Goal: Find specific page/section: Find specific page/section

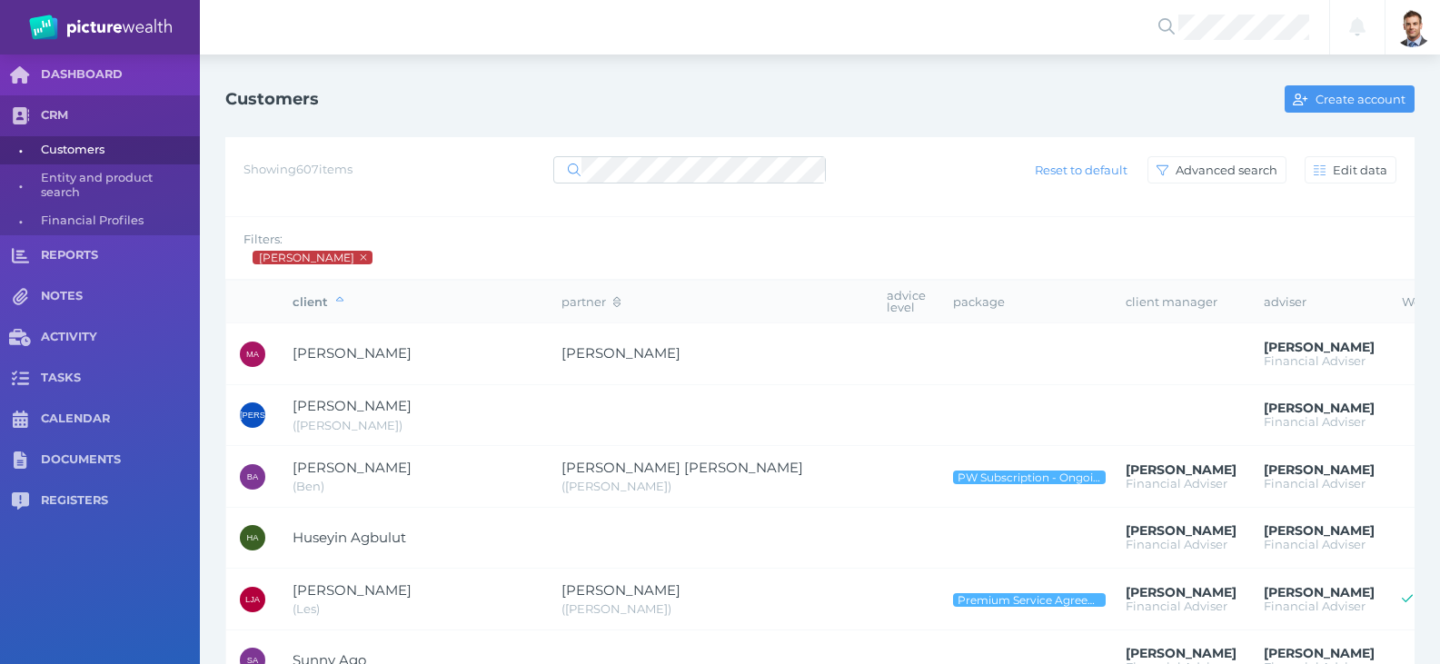
select select "25"
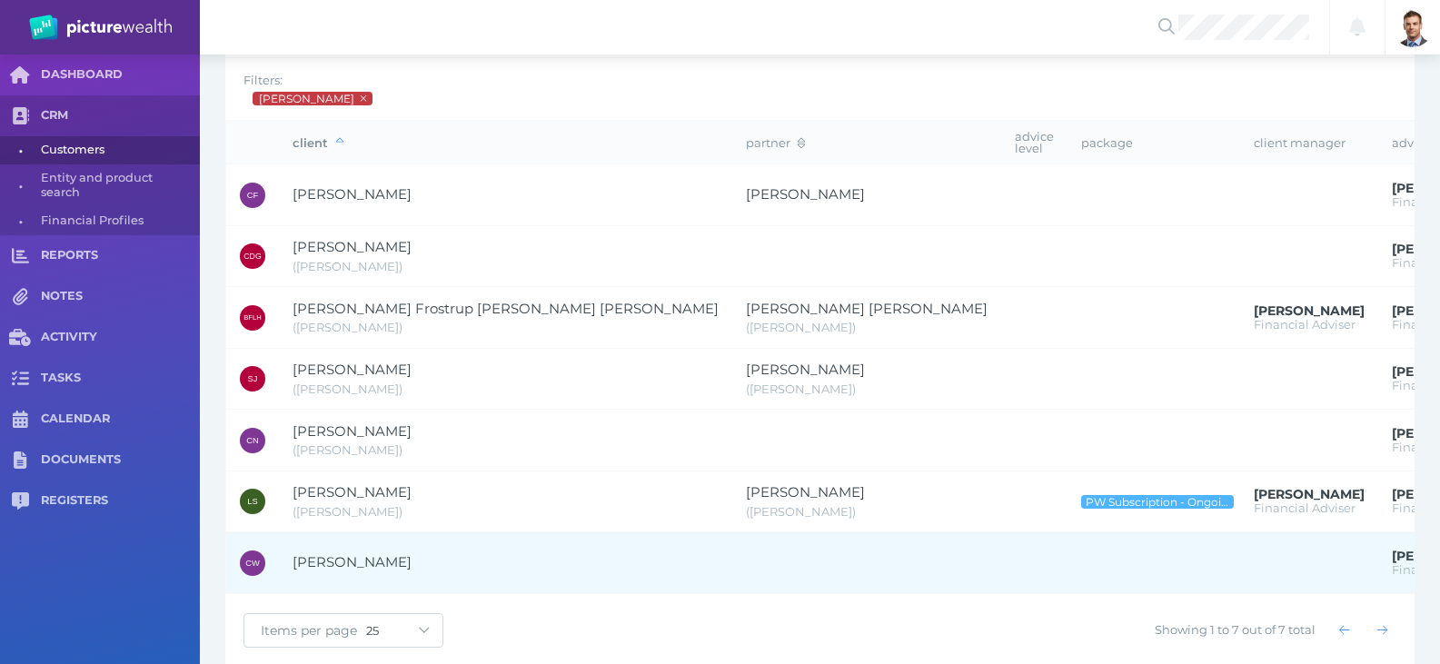
scroll to position [180, 0]
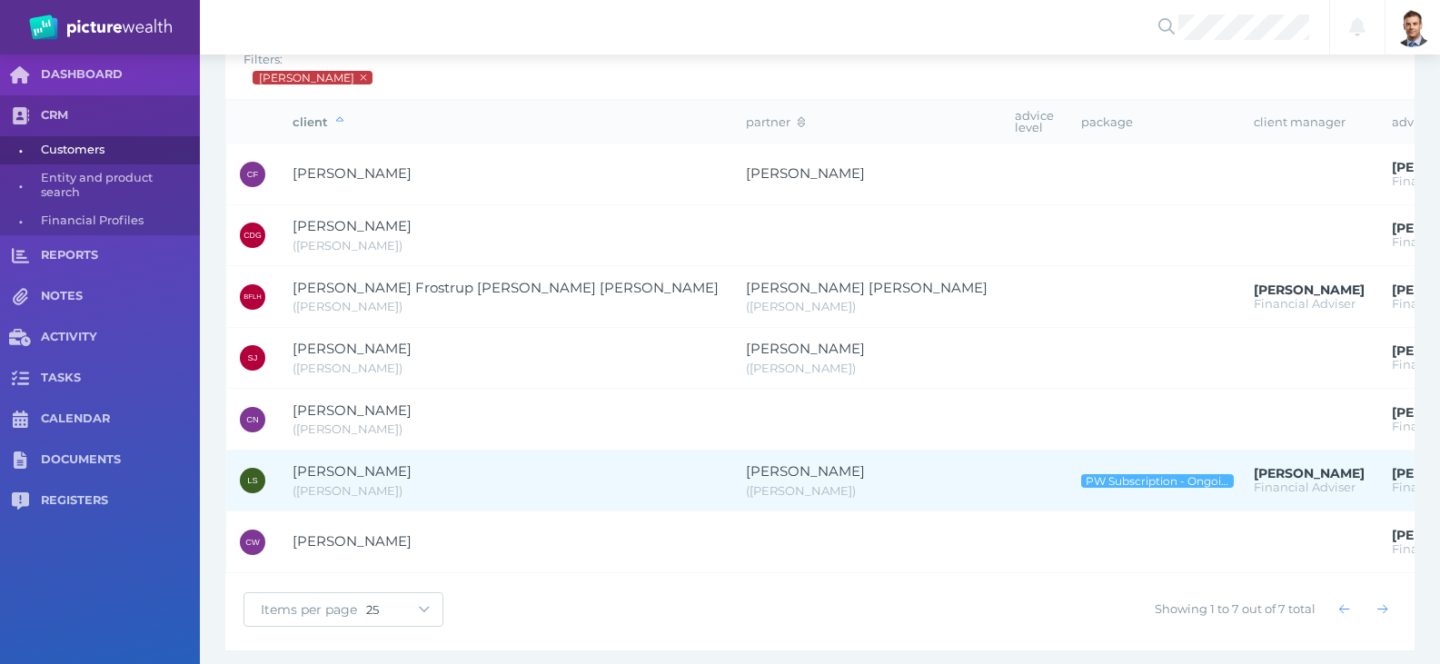
click at [338, 462] on span "[PERSON_NAME]" at bounding box center [351, 470] width 119 height 17
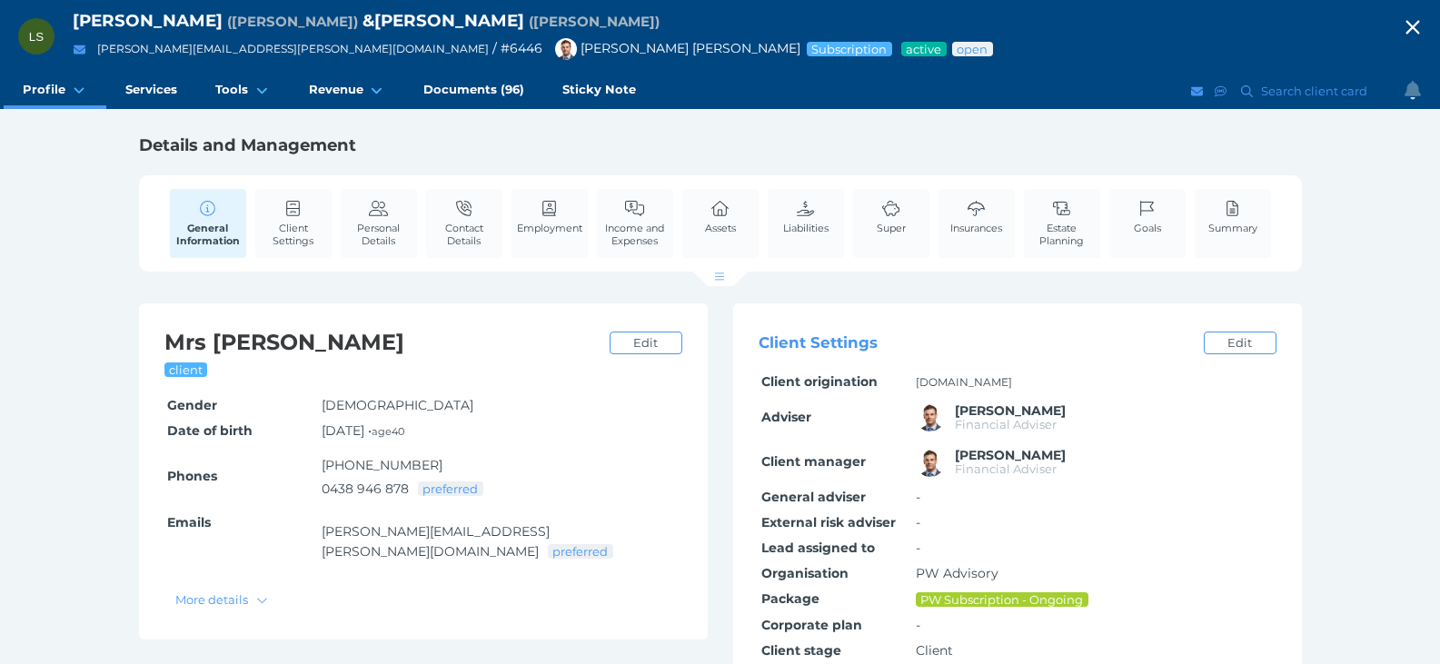
scroll to position [363, 0]
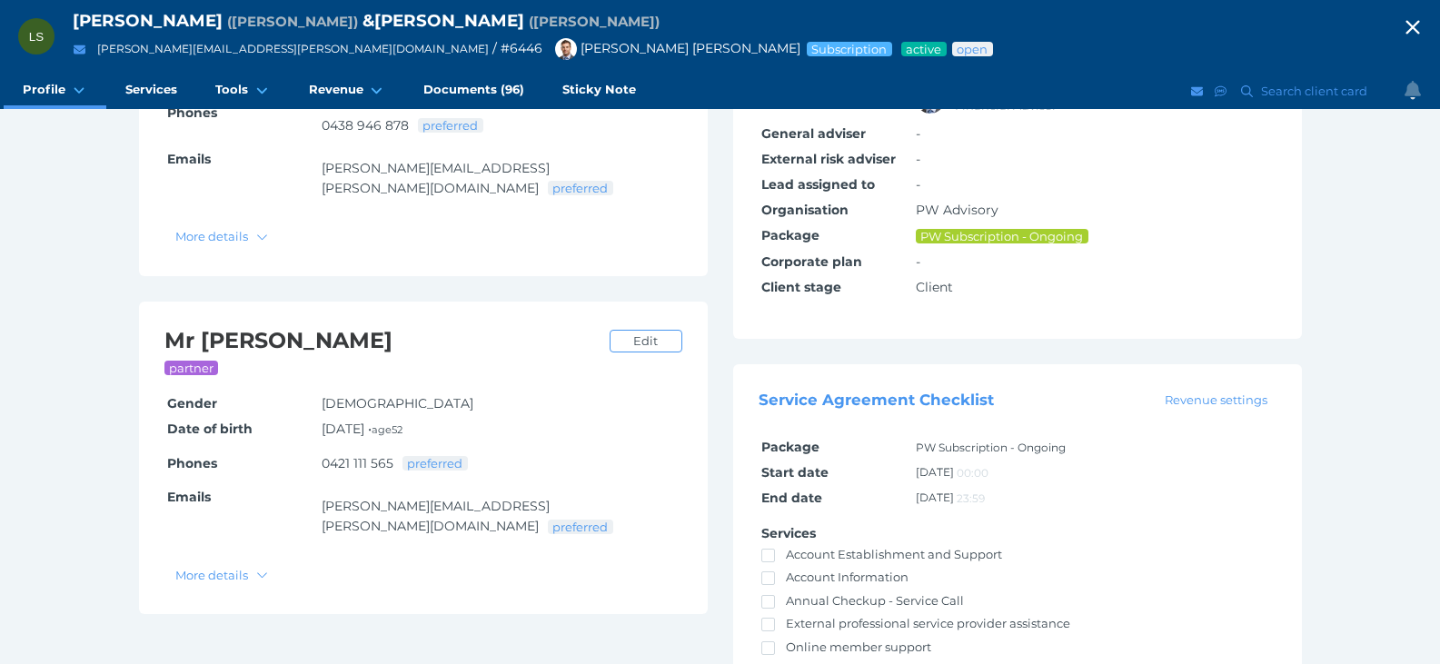
click at [1419, 24] on icon "button" at bounding box center [1413, 27] width 22 height 27
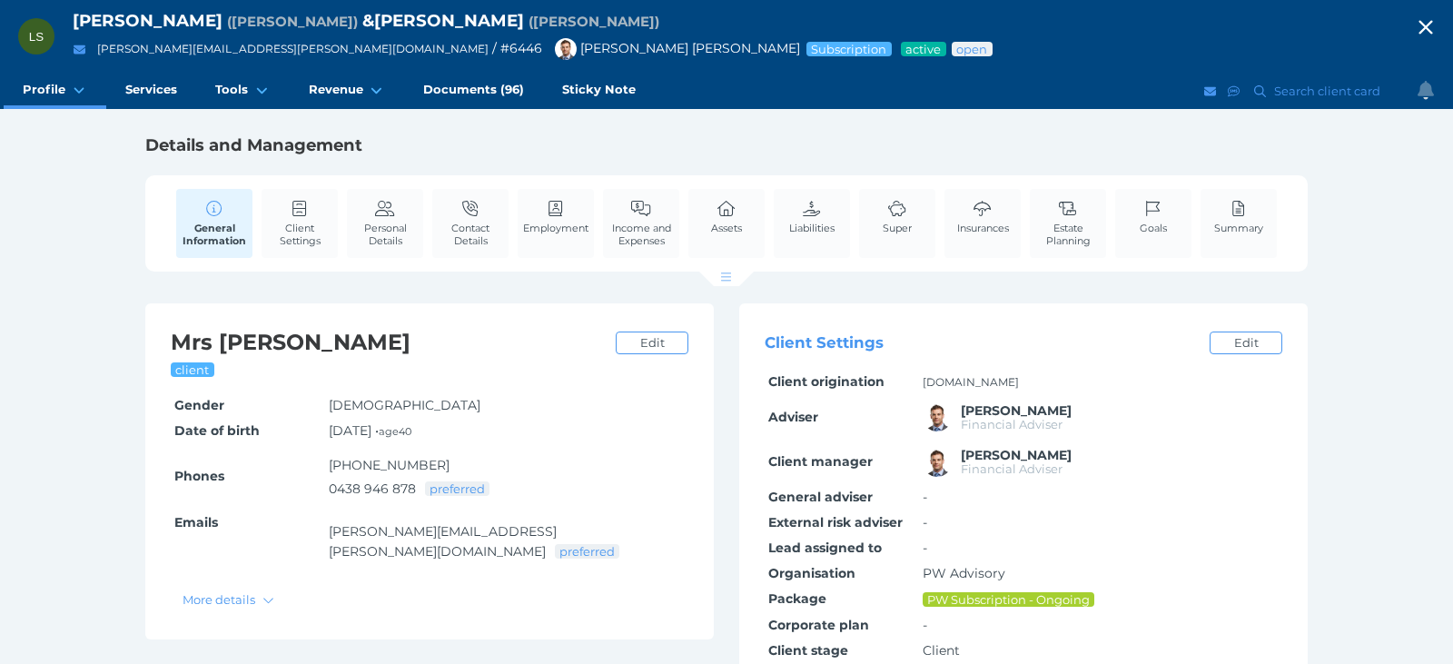
select select "25"
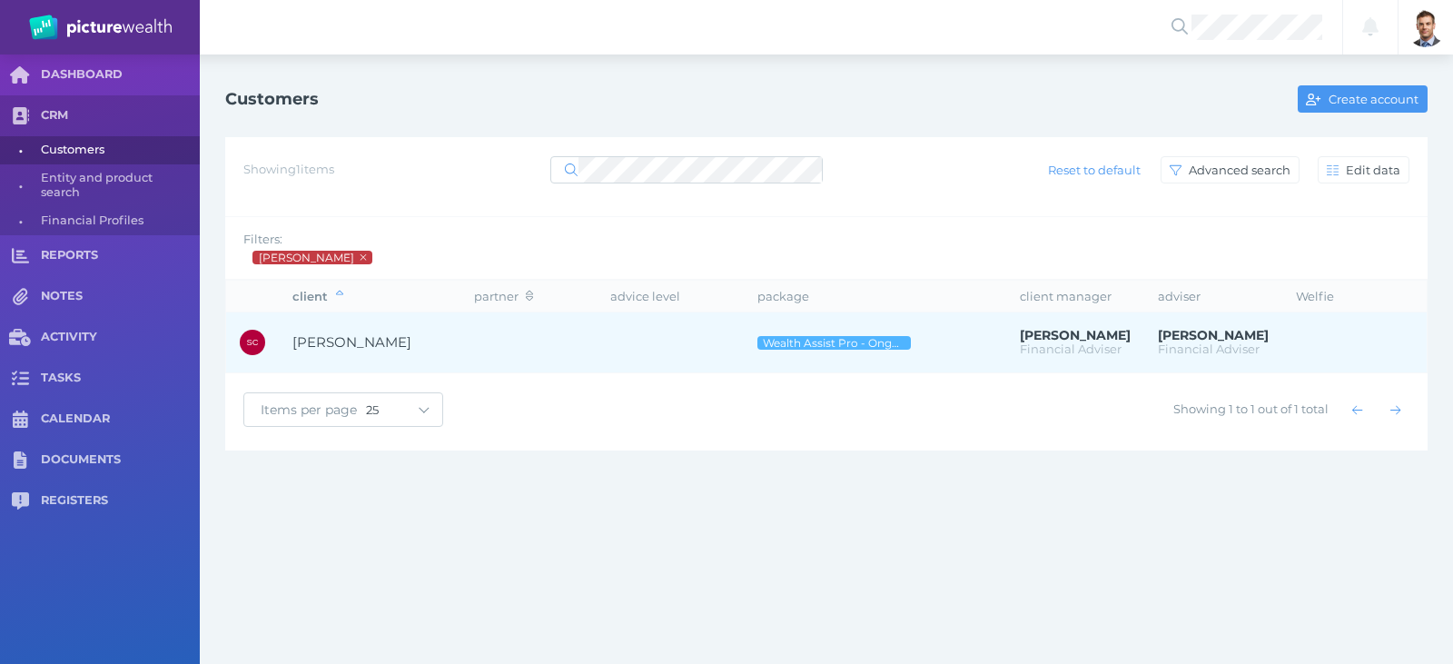
click at [342, 341] on span "[PERSON_NAME]" at bounding box center [351, 341] width 119 height 17
